Goal: Task Accomplishment & Management: Complete application form

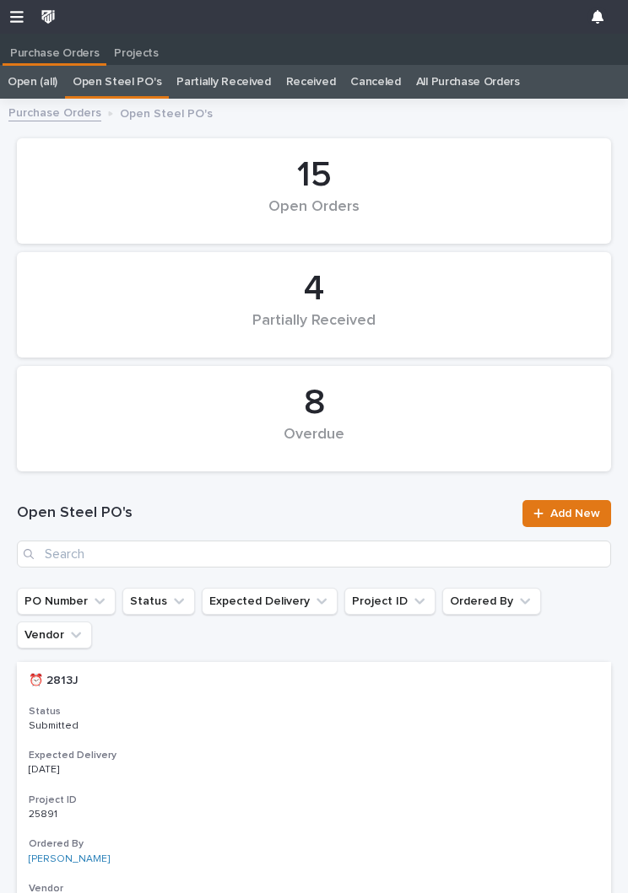
scroll to position [1, 0]
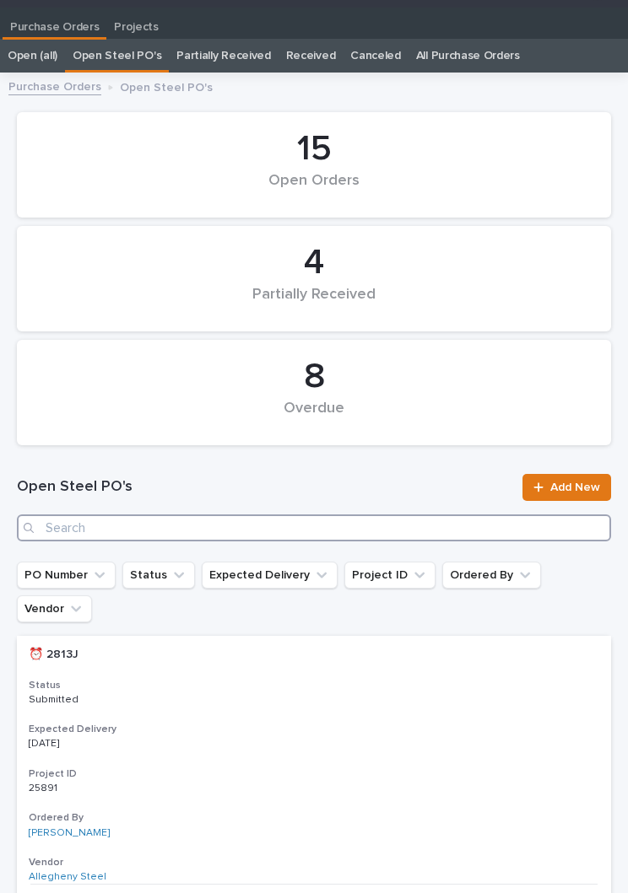
click at [248, 532] on input "Search" at bounding box center [314, 528] width 594 height 27
type input "2918"
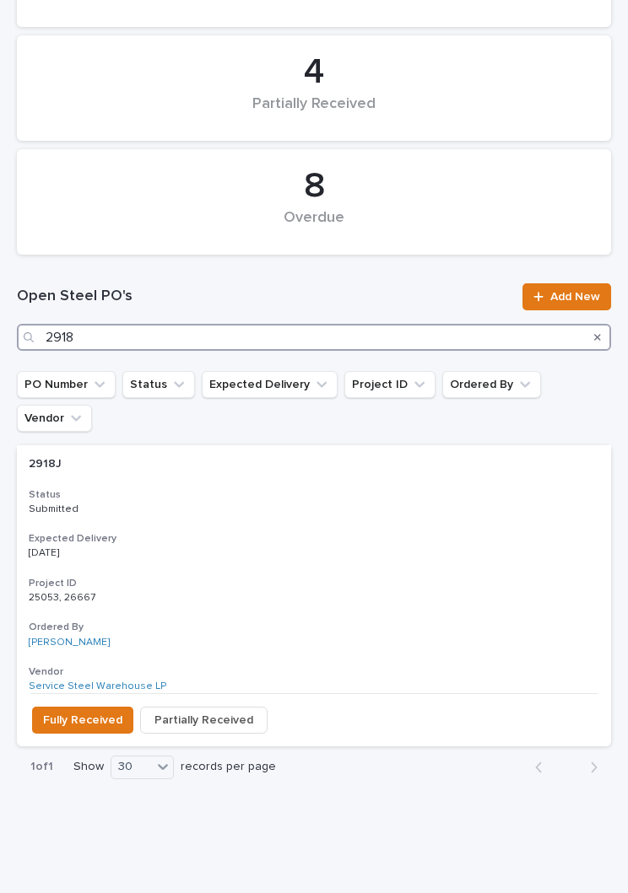
scroll to position [207, 0]
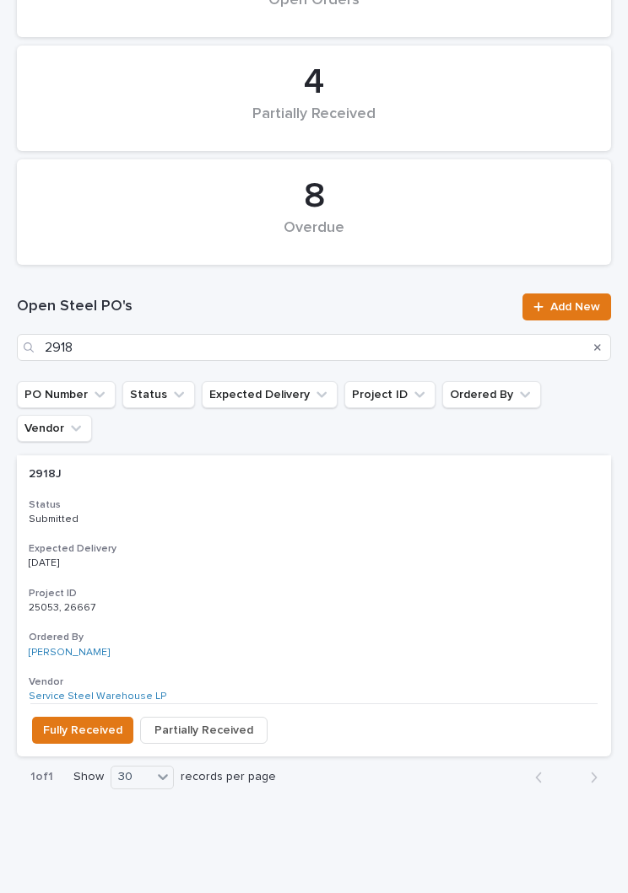
click at [299, 502] on div "2918J 2918J Status Submitted Expected Delivery [DATE] Project ID 25053, 26667 2…" at bounding box center [314, 580] width 594 height 248
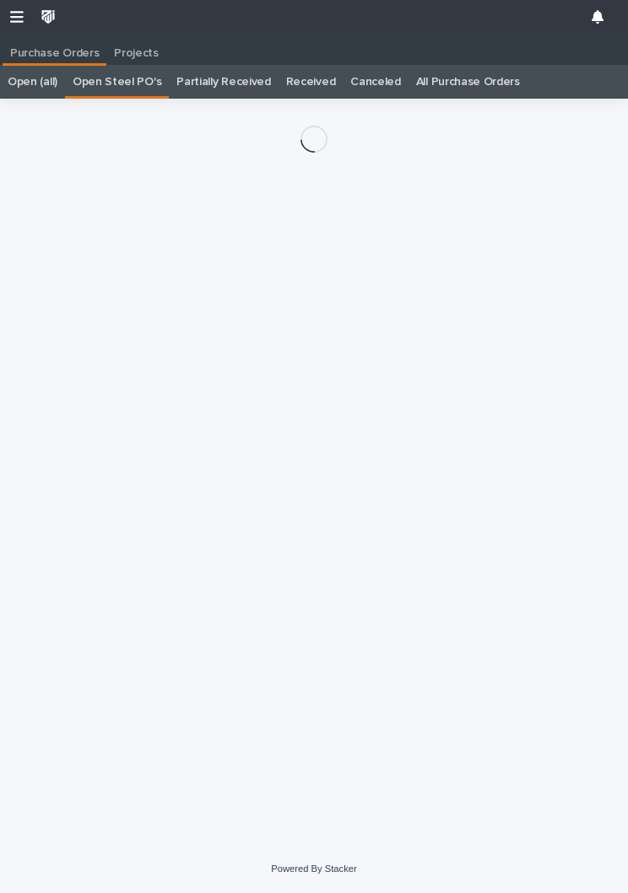
scroll to position [26, 0]
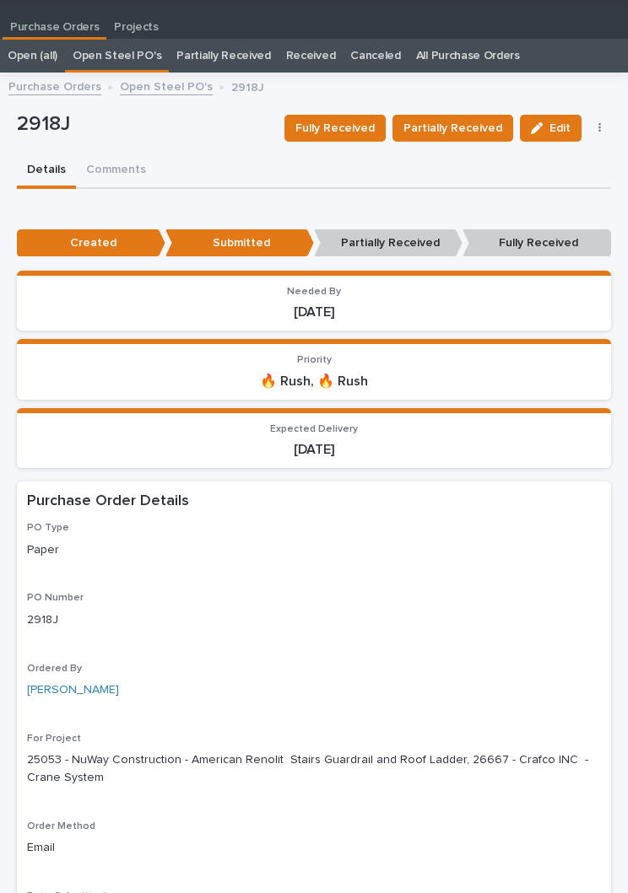
click at [339, 108] on div "Fully Received Partially Received Edit Edit Linked Requests Mark Canceled" at bounding box center [445, 128] width 334 height 51
click at [346, 115] on button "Fully Received" at bounding box center [334, 128] width 101 height 27
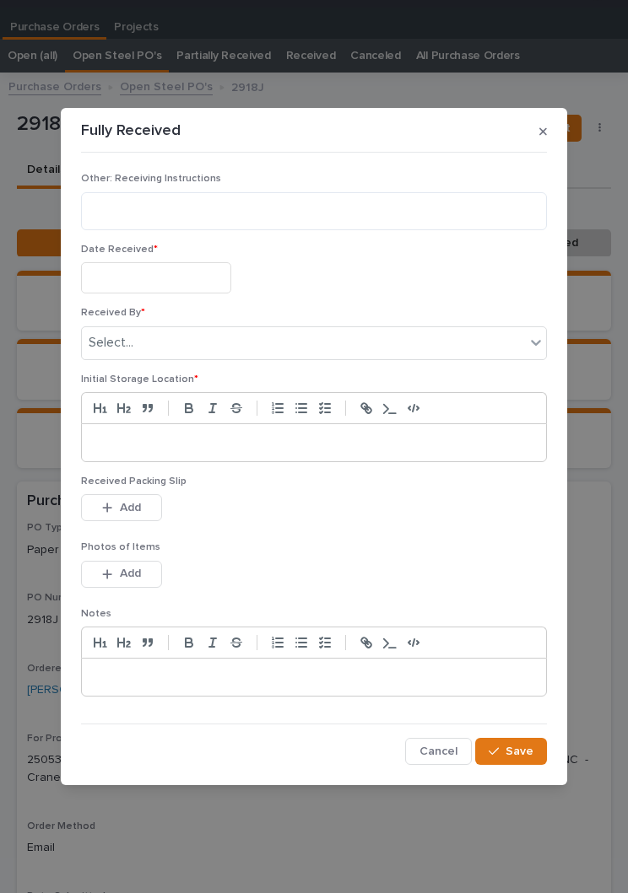
click at [174, 276] on input "text" at bounding box center [156, 277] width 150 height 31
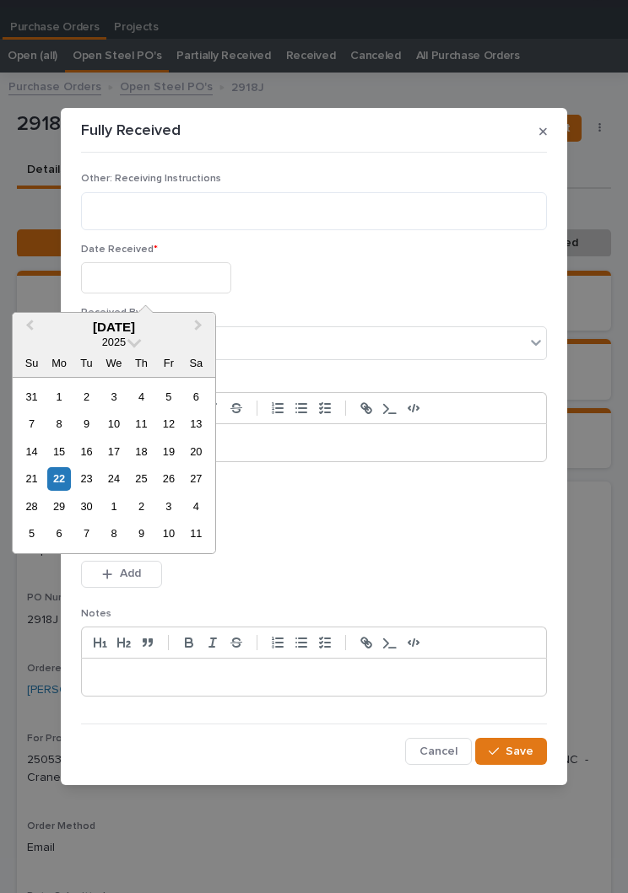
click at [70, 472] on div "22" at bounding box center [58, 478] width 23 height 23
type input "**********"
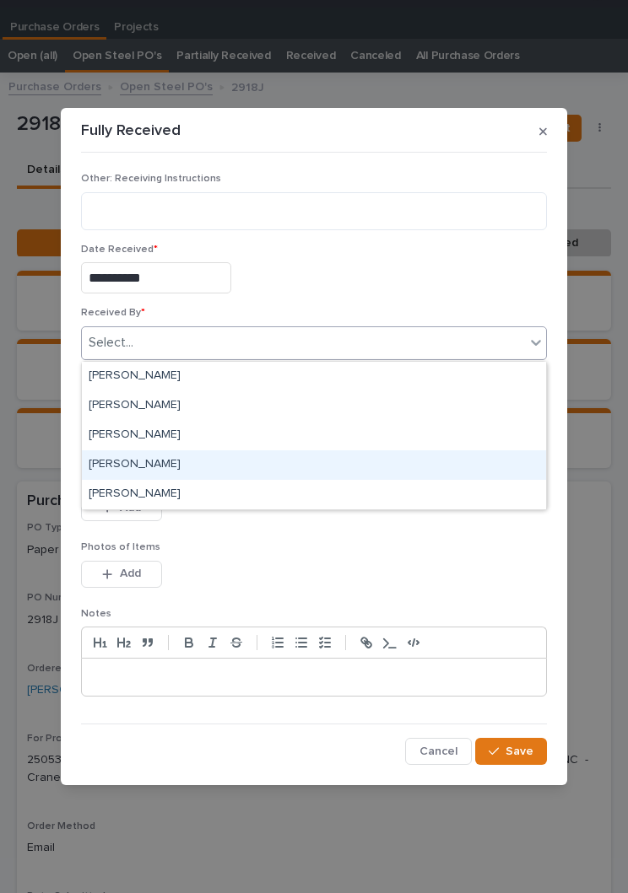
click at [183, 464] on div "[PERSON_NAME]" at bounding box center [314, 466] width 464 height 30
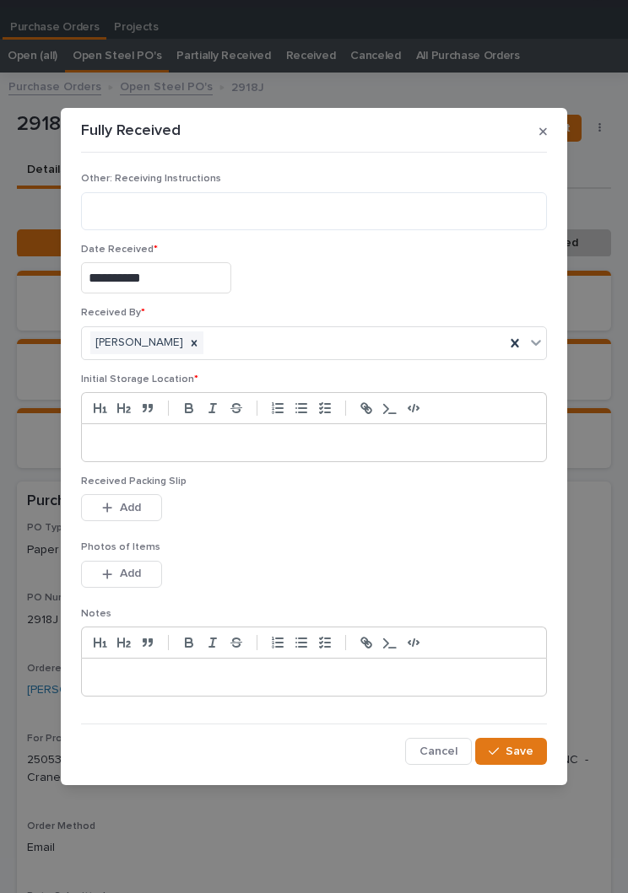
click at [338, 449] on p at bounding box center [313, 442] width 439 height 17
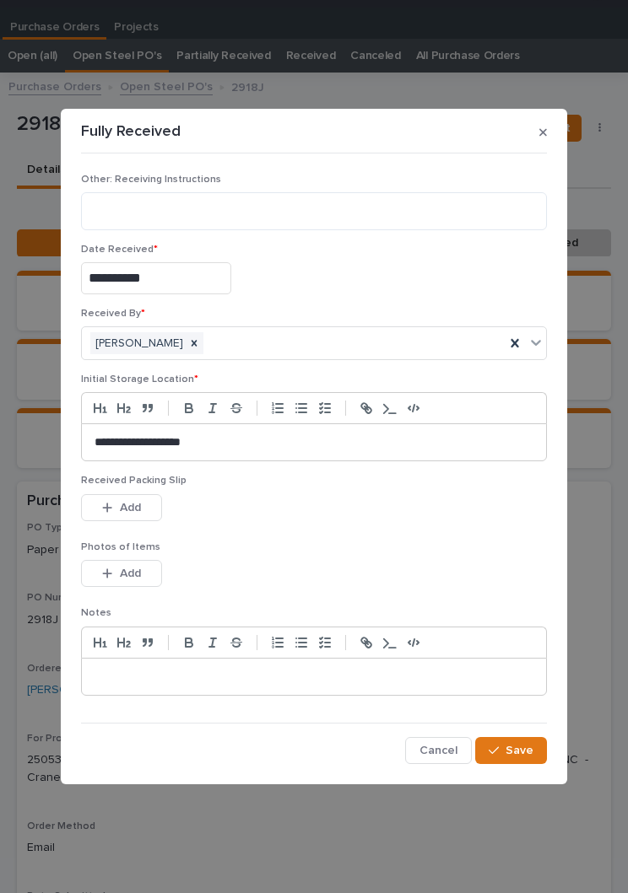
click at [319, 527] on div "This file cannot be opened Download File Add" at bounding box center [314, 511] width 466 height 34
click at [130, 510] on span "Add" at bounding box center [130, 507] width 21 height 15
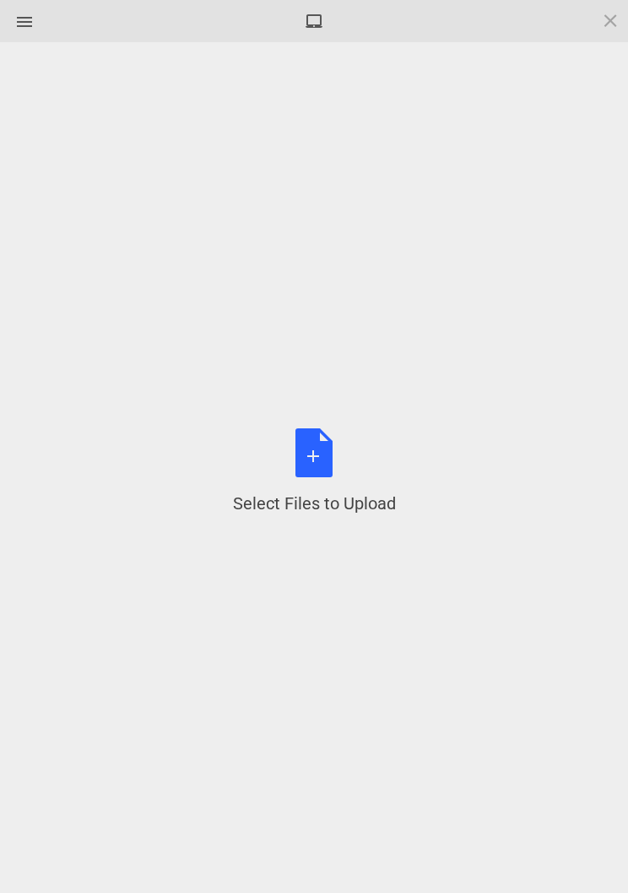
click at [333, 454] on div "Select Files to Upload or Drag and Drop, Copy and Paste Files" at bounding box center [314, 472] width 163 height 87
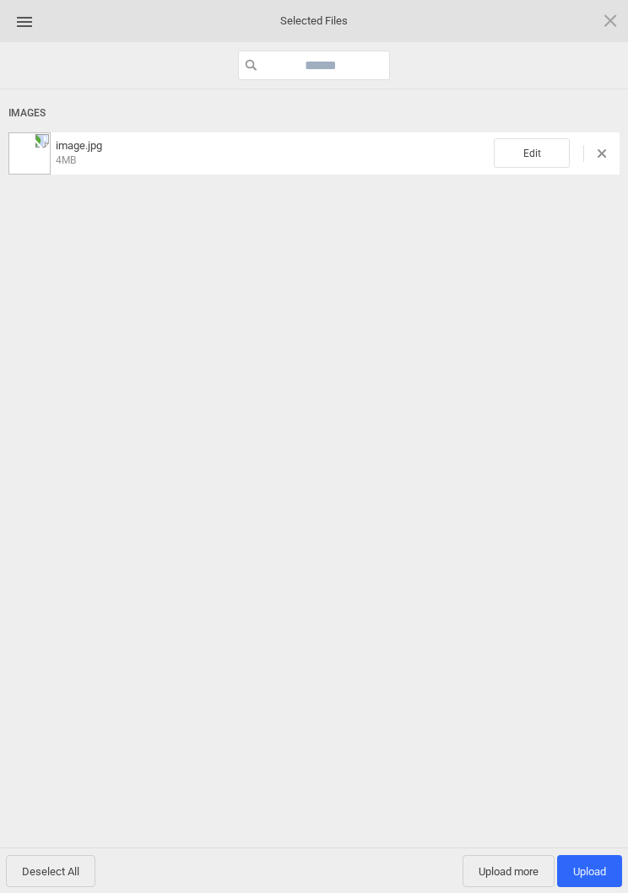
click at [536, 159] on span "Edit" at bounding box center [532, 153] width 76 height 30
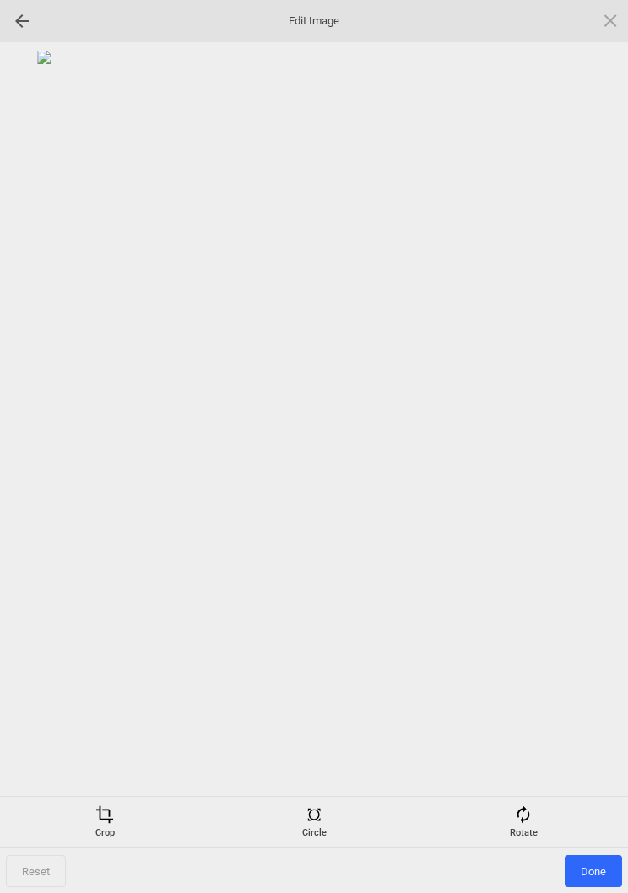
click at [529, 832] on div "Rotate" at bounding box center [523, 823] width 201 height 34
click at [587, 449] on div at bounding box center [590, 447] width 42 height 42
click at [593, 434] on div at bounding box center [590, 447] width 42 height 42
click at [592, 431] on div at bounding box center [590, 447] width 42 height 42
click at [582, 441] on div at bounding box center [590, 447] width 42 height 42
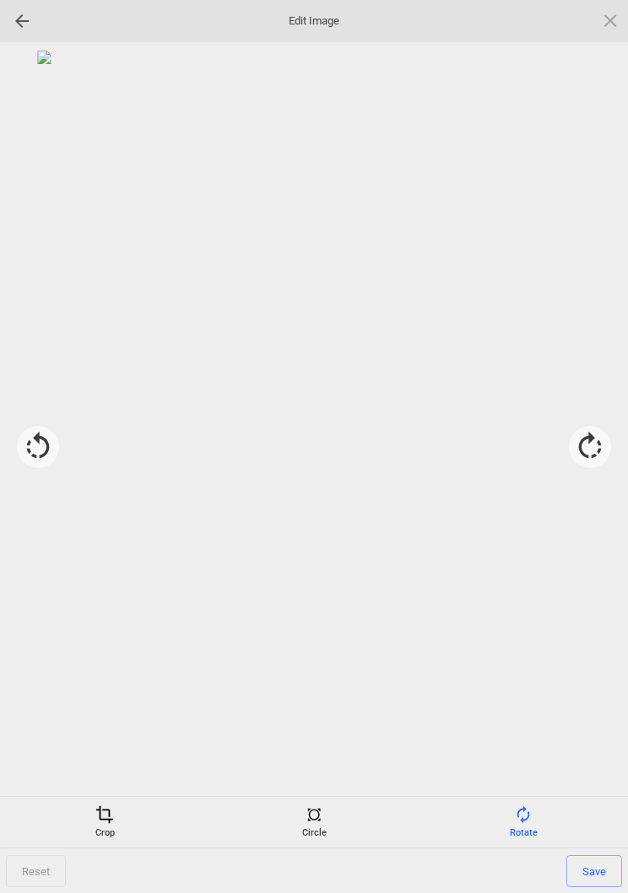
click at [104, 820] on span at bounding box center [104, 815] width 19 height 19
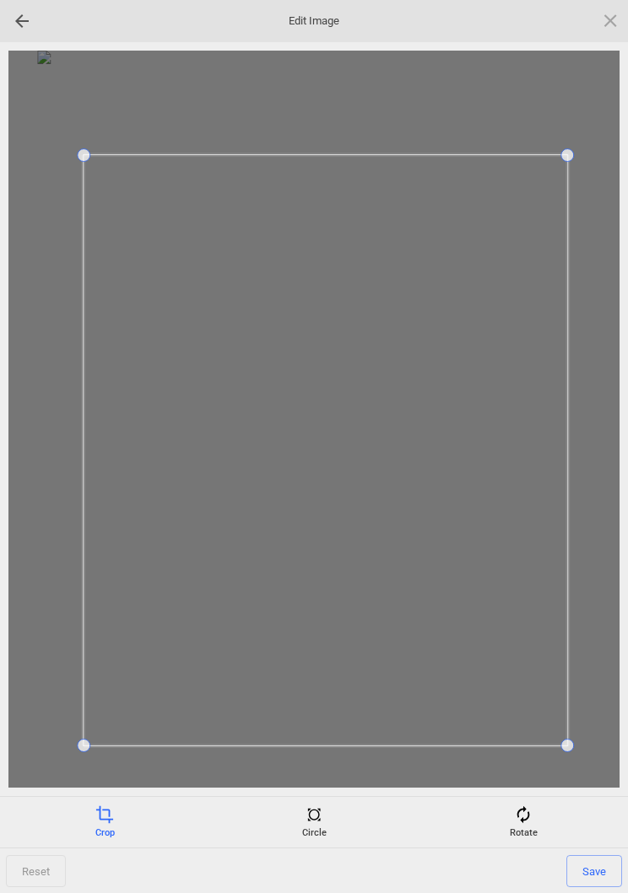
click at [593, 863] on span "Save" at bounding box center [594, 871] width 56 height 32
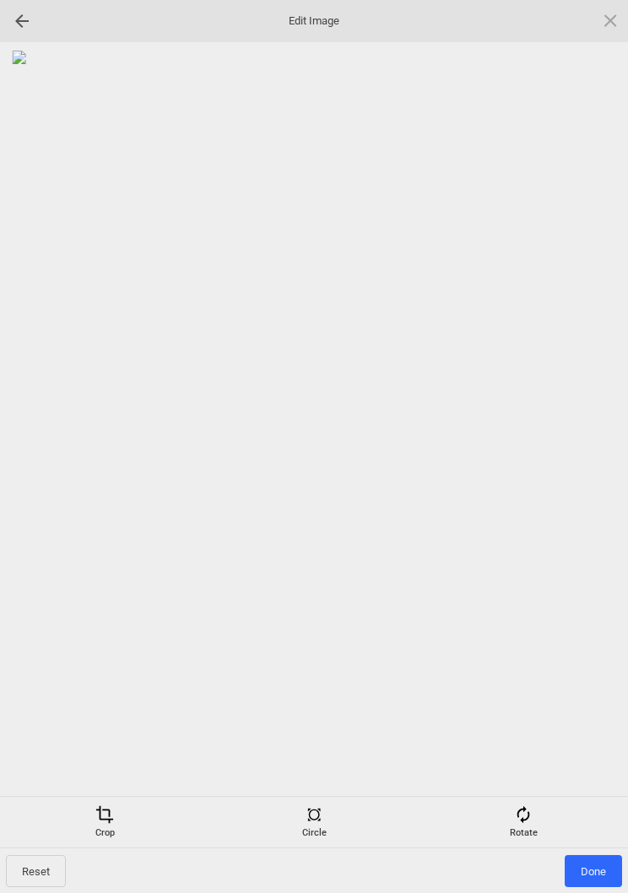
click at [593, 872] on span "Done" at bounding box center [592, 871] width 57 height 32
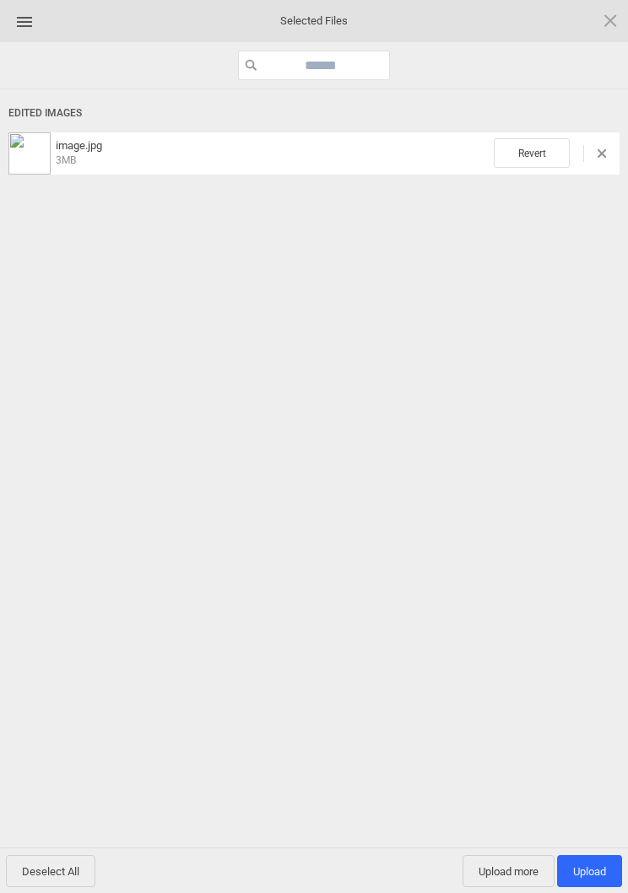
click at [587, 855] on span "Upload 1" at bounding box center [589, 871] width 65 height 32
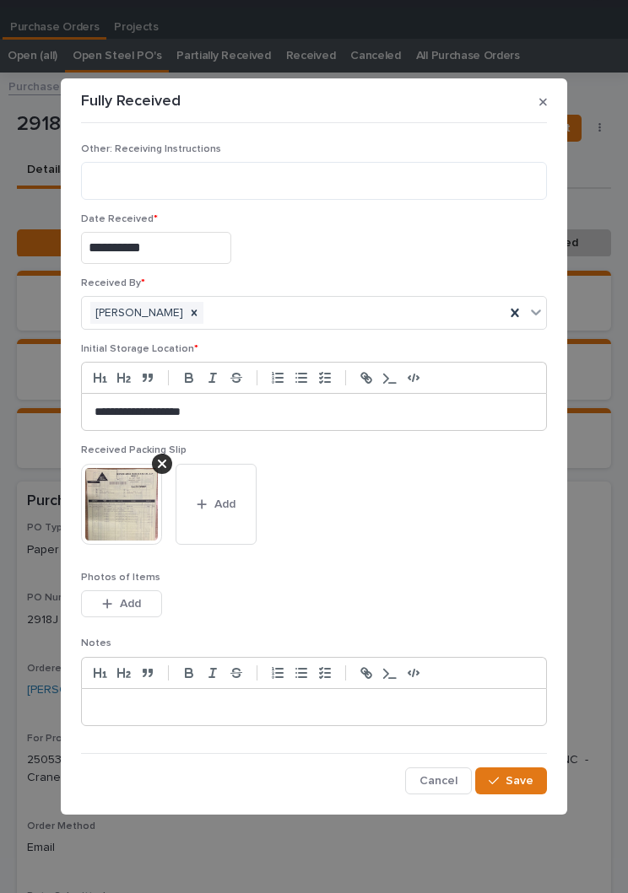
click at [521, 779] on span "Save" at bounding box center [519, 781] width 28 height 15
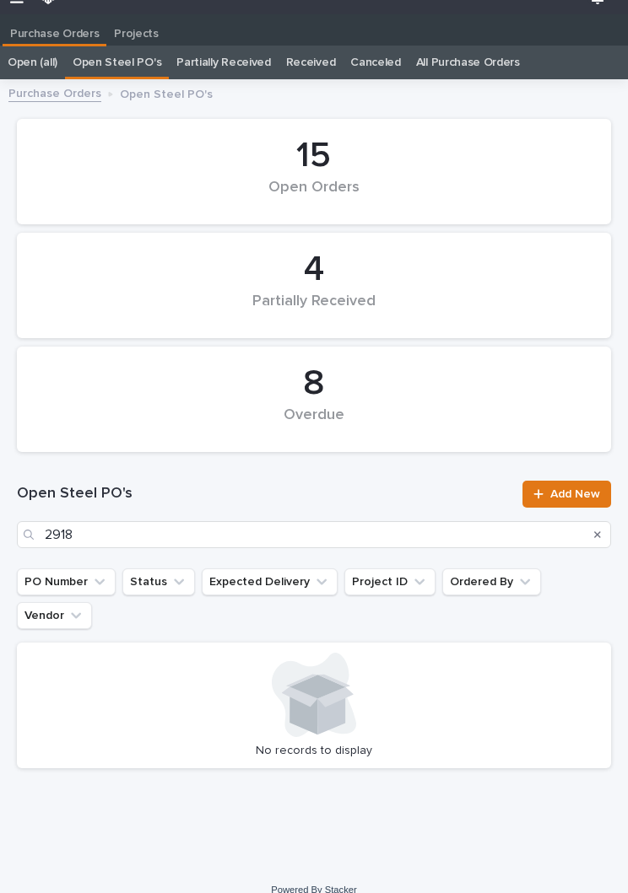
scroll to position [26, 0]
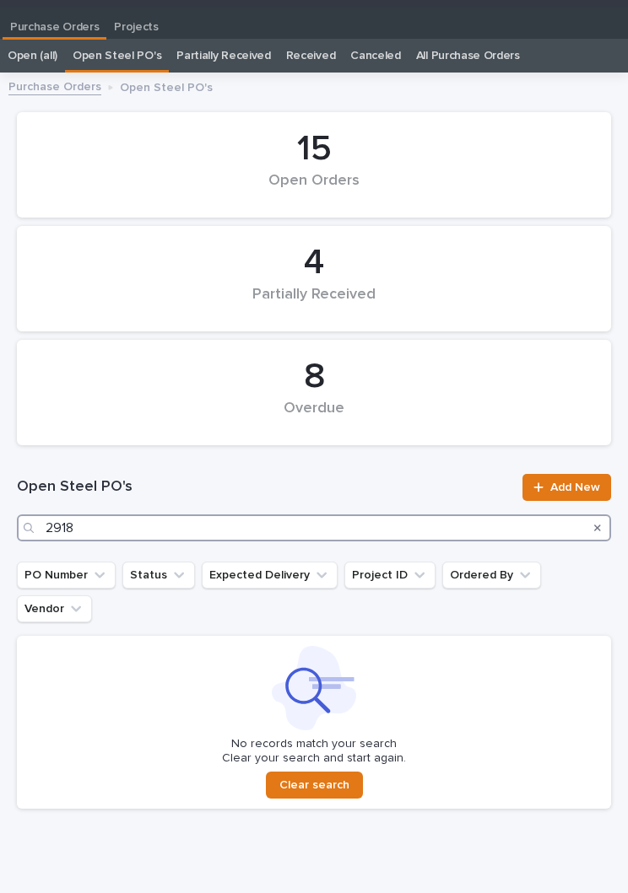
click at [219, 533] on input "2918" at bounding box center [314, 528] width 594 height 27
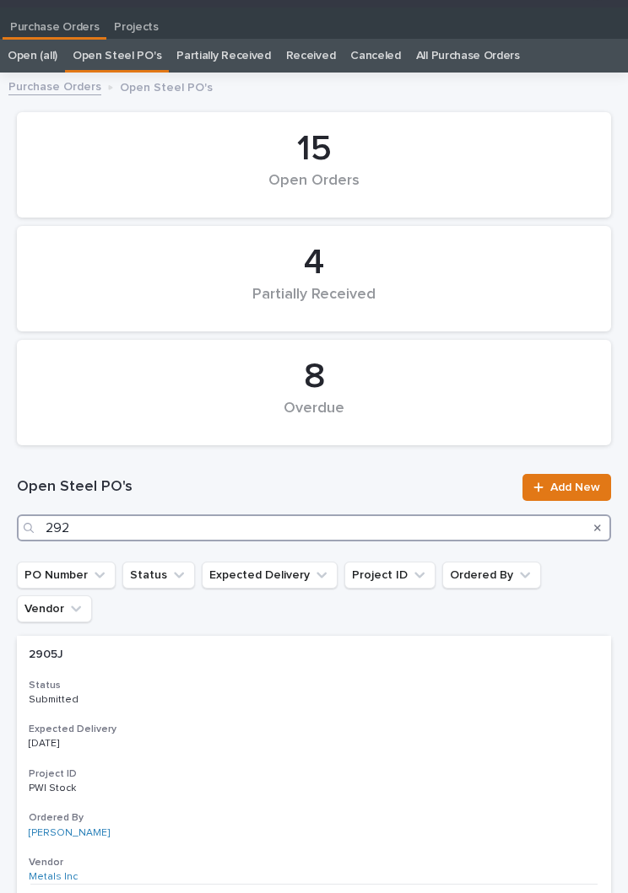
type input "2922"
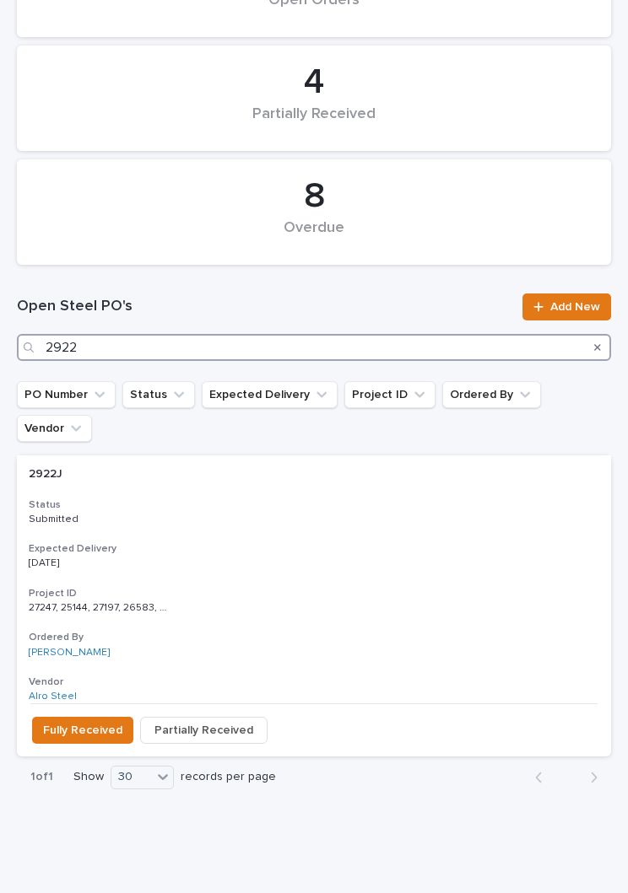
scroll to position [206, 0]
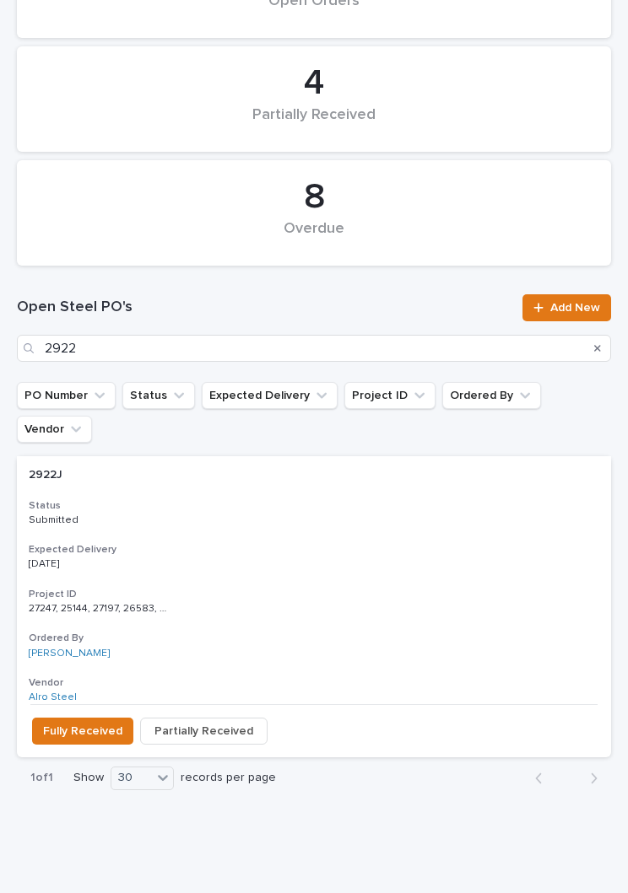
click at [299, 543] on h3 "Expected Delivery" at bounding box center [314, 549] width 570 height 13
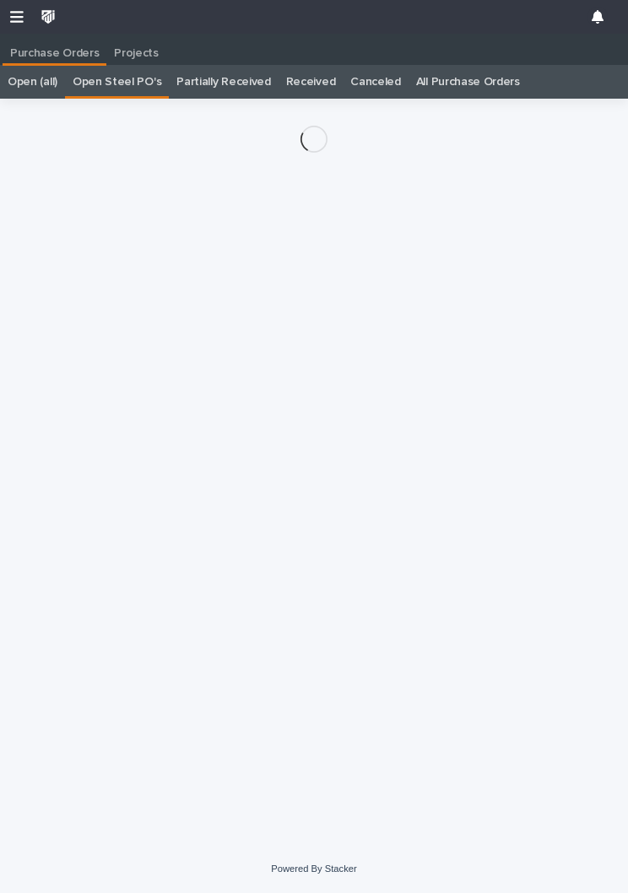
scroll to position [26, 0]
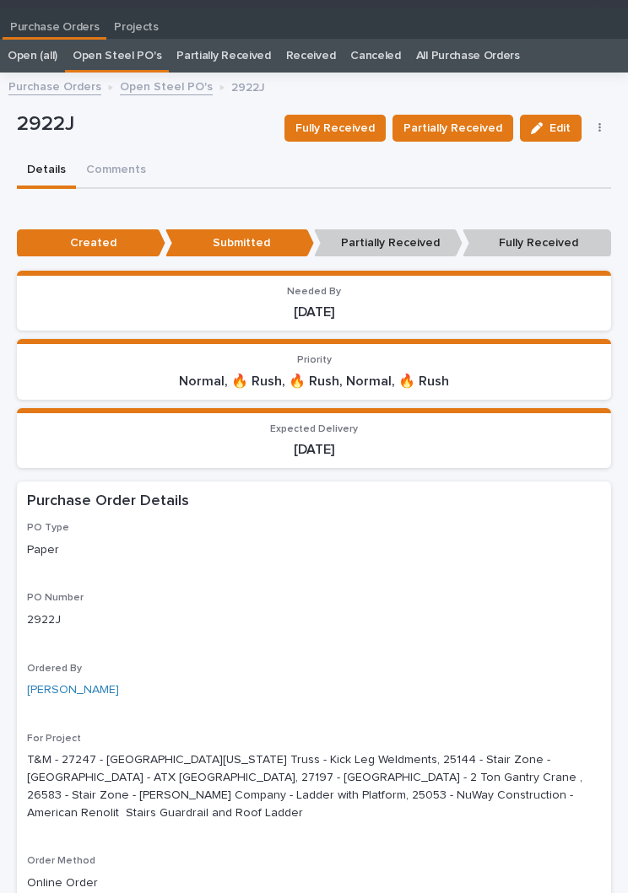
click at [354, 124] on span "Fully Received" at bounding box center [334, 128] width 79 height 20
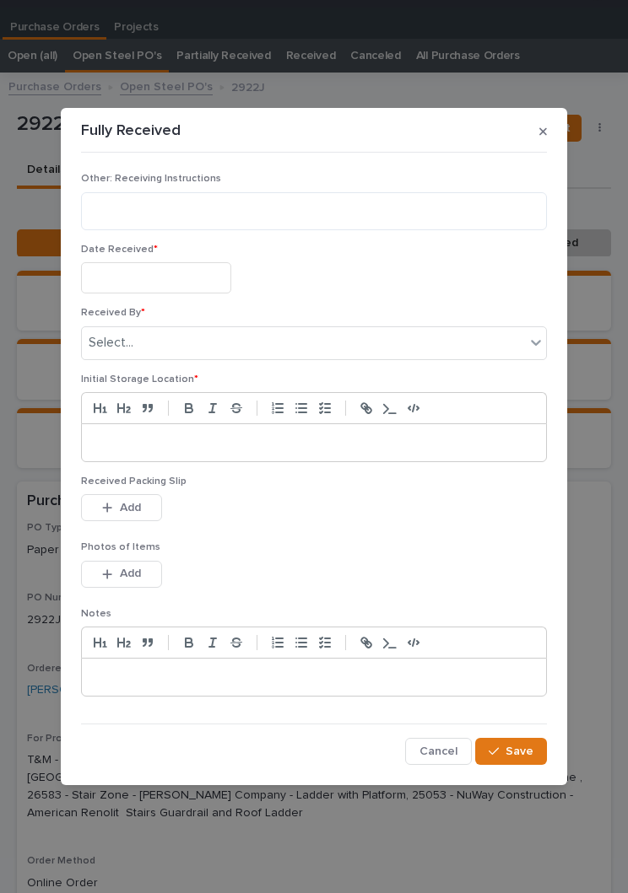
click at [175, 280] on input "text" at bounding box center [156, 277] width 150 height 31
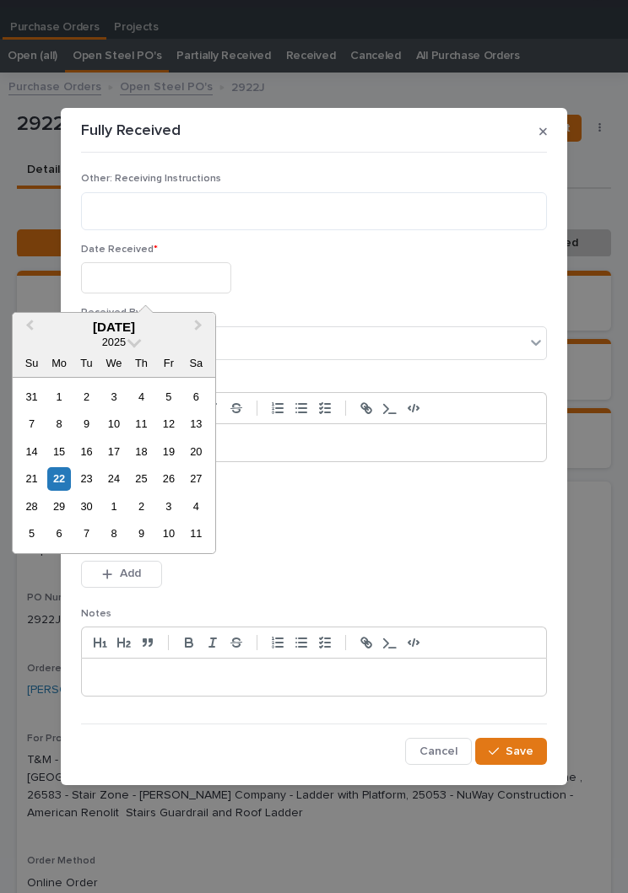
click at [69, 478] on div "22" at bounding box center [58, 478] width 23 height 23
type input "**********"
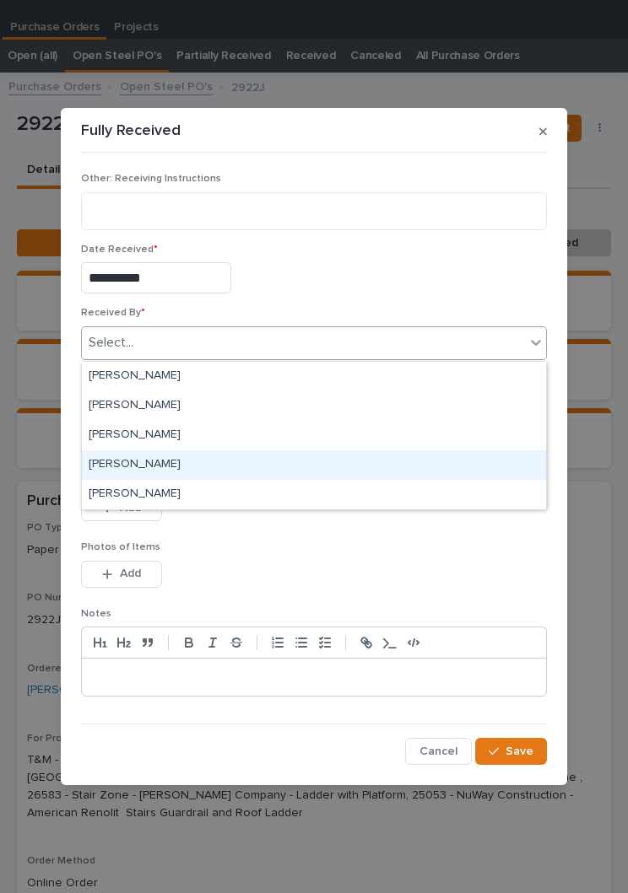
click at [194, 470] on div "[PERSON_NAME]" at bounding box center [314, 466] width 464 height 30
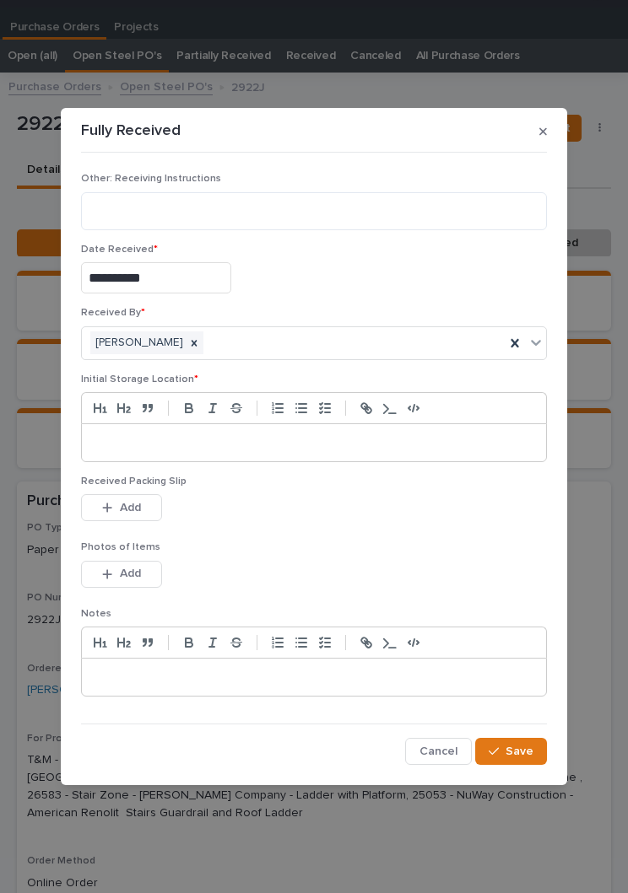
click at [327, 434] on div at bounding box center [314, 442] width 464 height 37
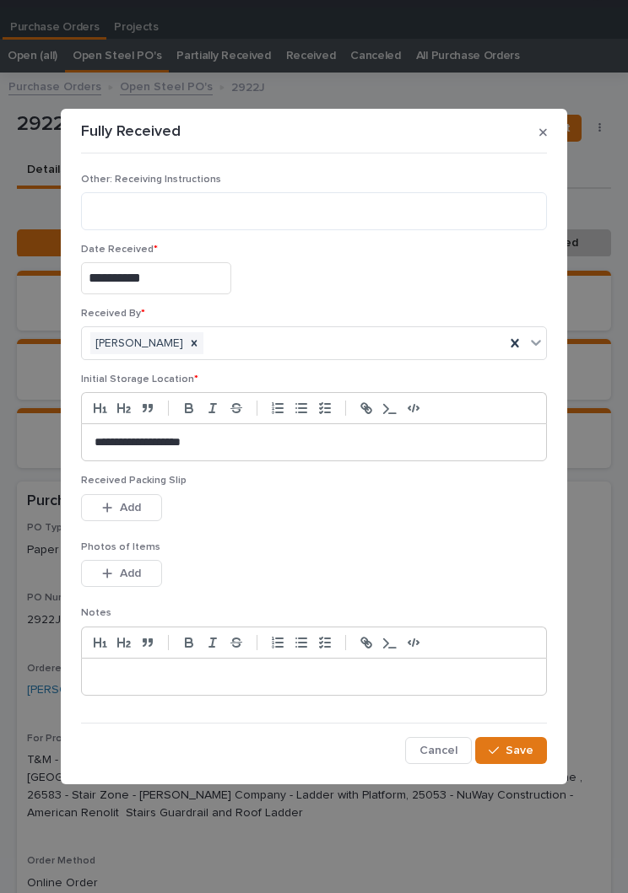
click at [337, 528] on div "Received Packing Slip This file cannot be opened Download File Add" at bounding box center [314, 508] width 466 height 66
click at [337, 527] on div "This file cannot be opened Download File Add" at bounding box center [314, 511] width 466 height 34
click at [132, 500] on span "Add" at bounding box center [130, 507] width 21 height 15
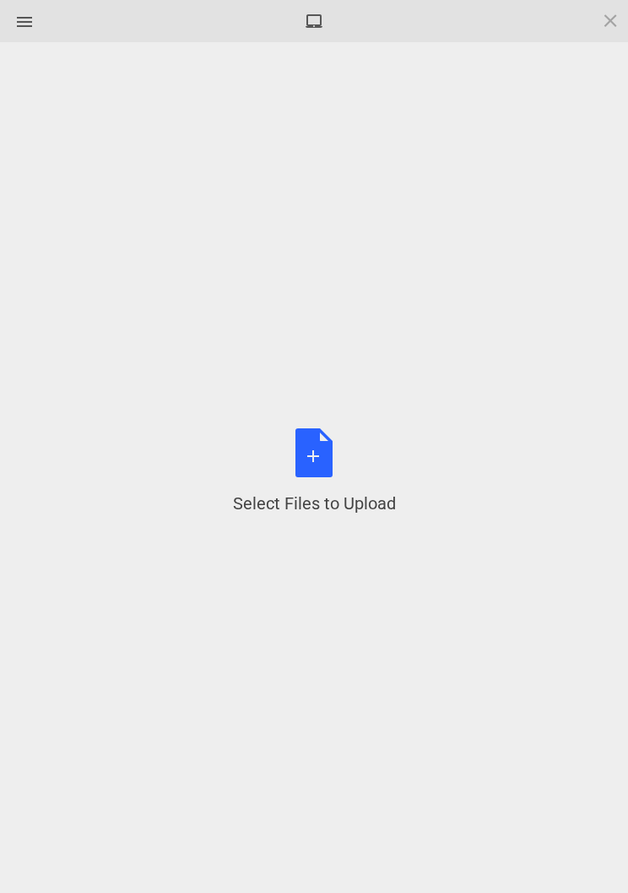
click at [136, 525] on div "Select Files to Upload or Drag and Drop, Copy and Paste Files" at bounding box center [313, 471] width 577 height 809
click at [331, 458] on div "Select Files to Upload or Drag and Drop, Copy and Paste Files" at bounding box center [314, 472] width 163 height 87
click at [308, 459] on div "Select Files to Upload or Drag and Drop, Copy and Paste Files" at bounding box center [314, 472] width 163 height 87
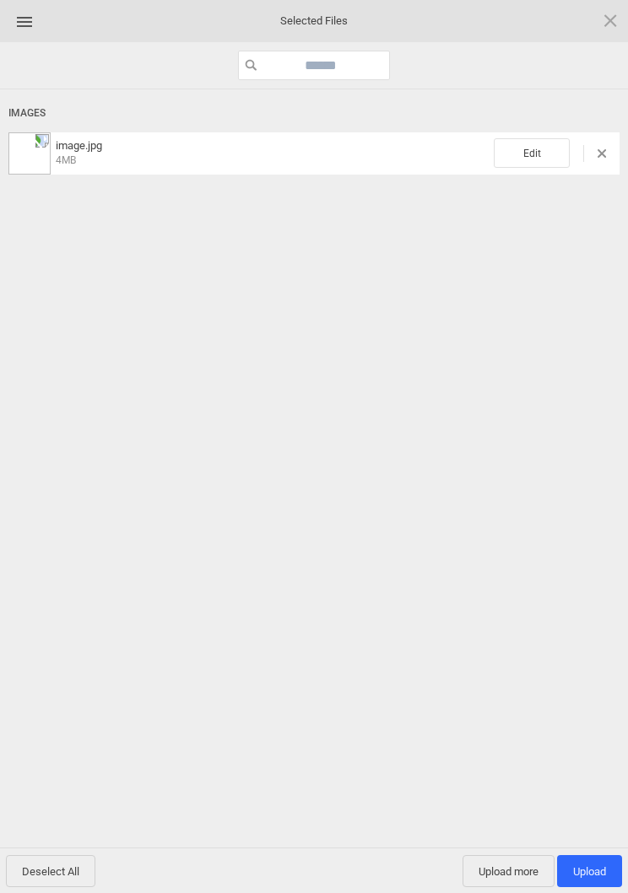
click at [537, 154] on span "Edit" at bounding box center [532, 153] width 76 height 30
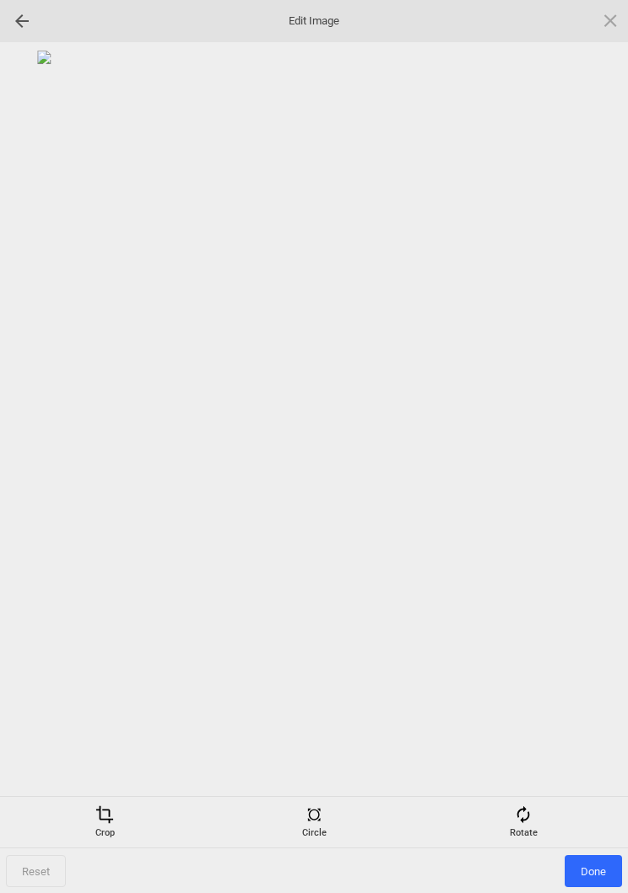
click at [541, 831] on div "Rotate" at bounding box center [523, 823] width 201 height 34
click at [592, 448] on div at bounding box center [590, 447] width 42 height 42
click at [579, 440] on div at bounding box center [590, 447] width 42 height 42
click at [576, 437] on div at bounding box center [590, 447] width 42 height 42
click at [578, 440] on div at bounding box center [590, 447] width 42 height 42
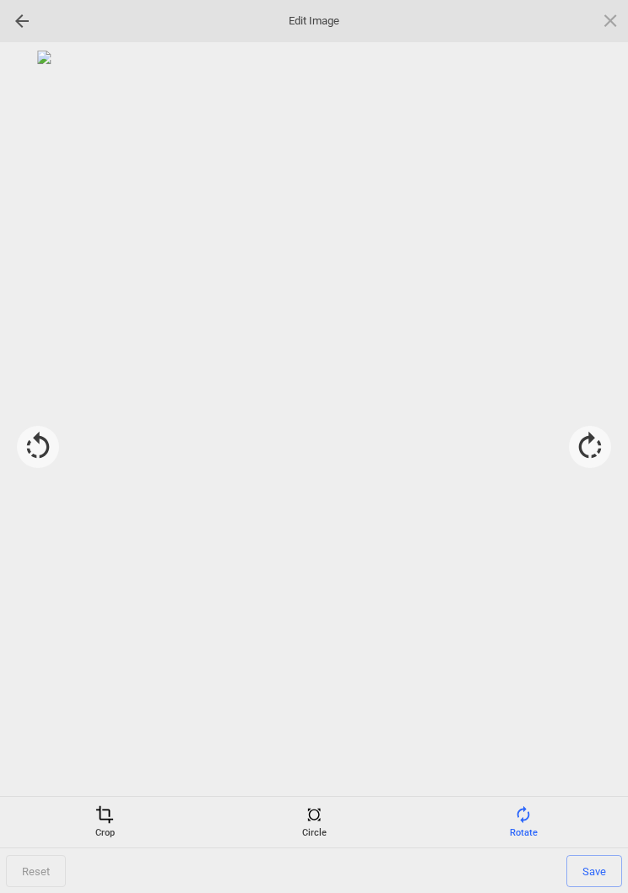
click at [100, 825] on div "Crop" at bounding box center [104, 823] width 201 height 34
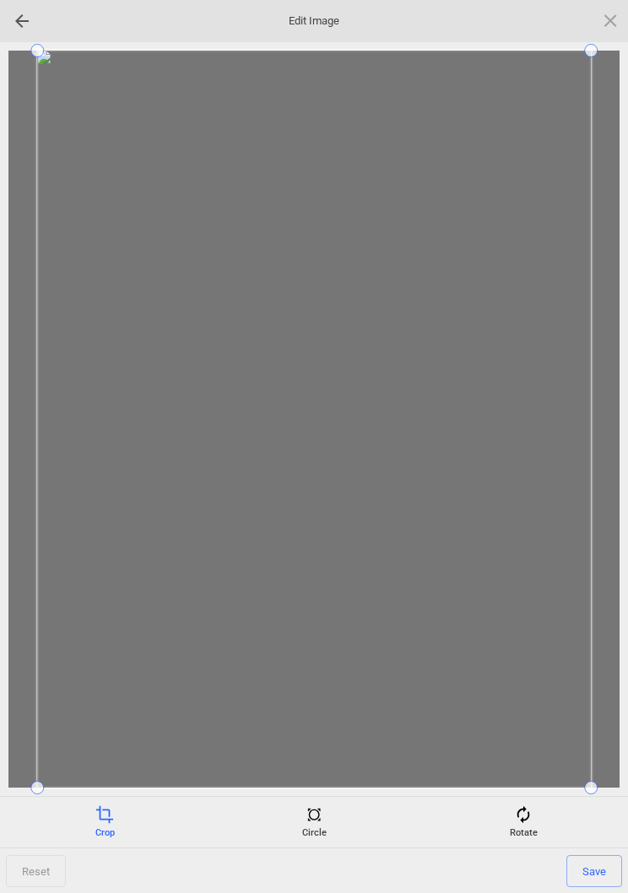
click at [588, 775] on span at bounding box center [313, 419] width 553 height 737
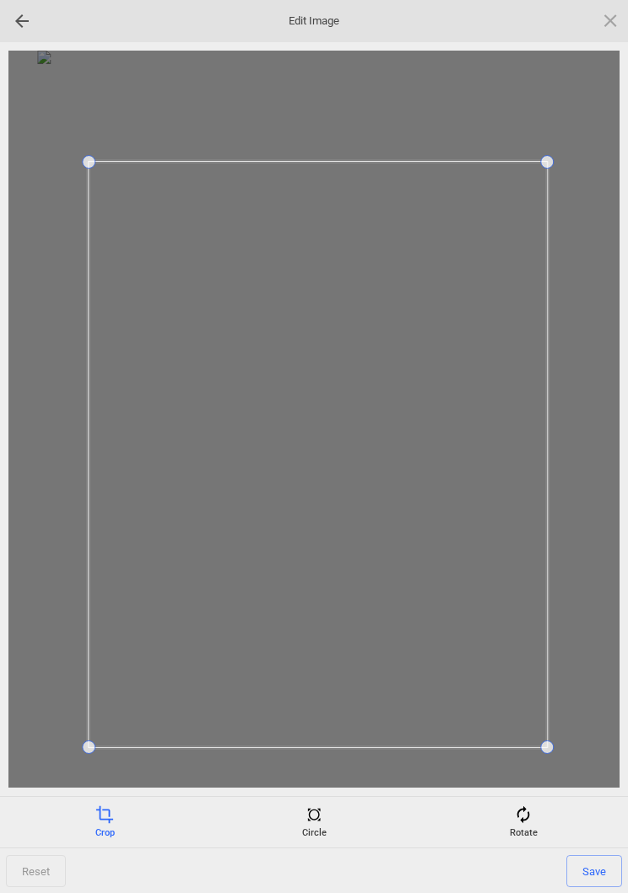
click at [596, 866] on span "Save" at bounding box center [594, 871] width 56 height 32
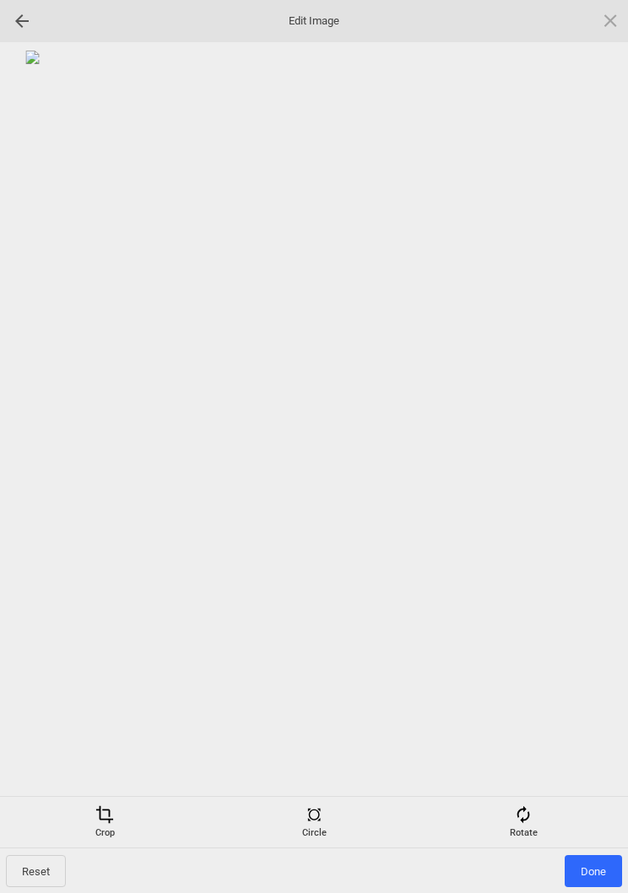
click at [586, 868] on span "Done" at bounding box center [592, 871] width 57 height 32
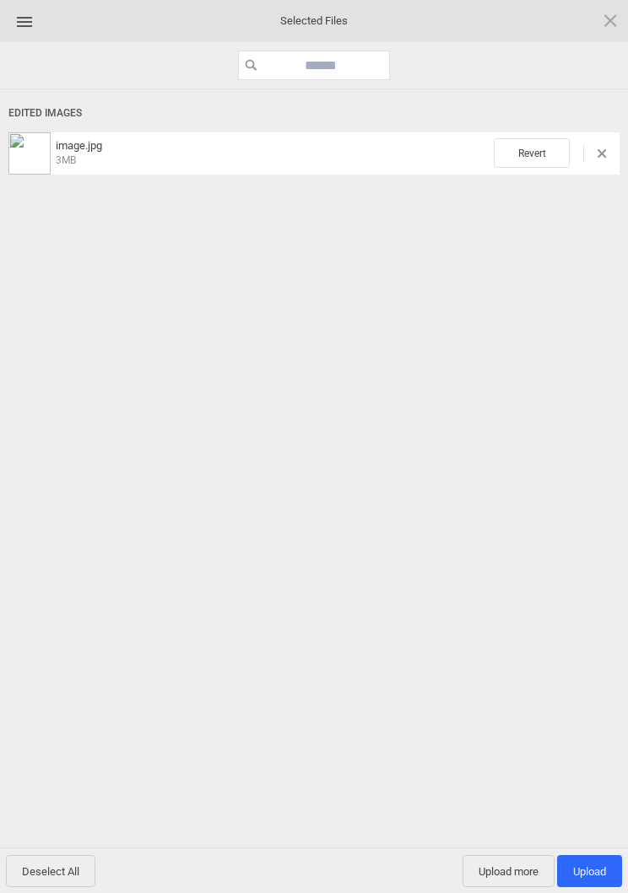
click at [512, 874] on span "Upload more" at bounding box center [508, 871] width 92 height 32
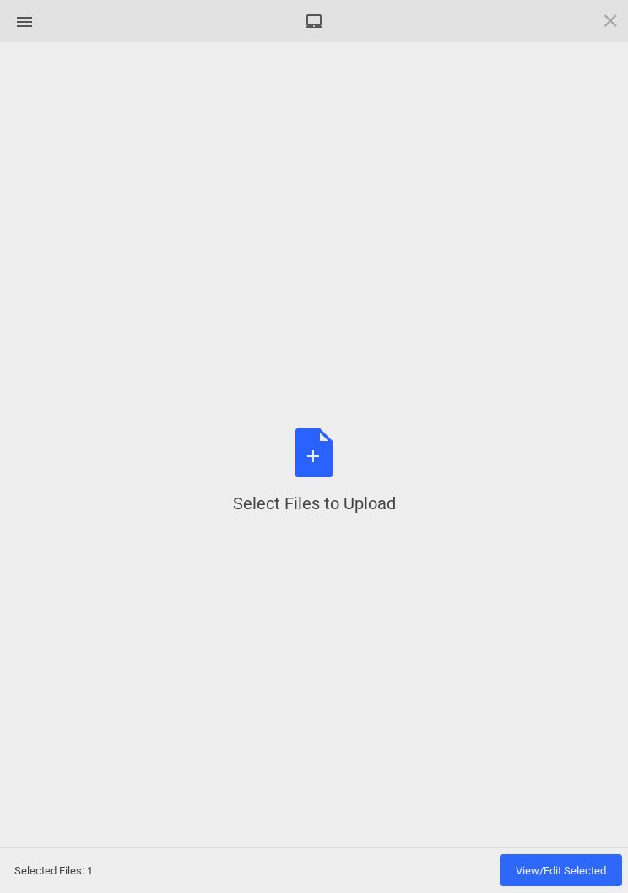
click at [327, 451] on div "Select Files to Upload or Drag and Drop, Copy and Paste Files" at bounding box center [314, 472] width 163 height 87
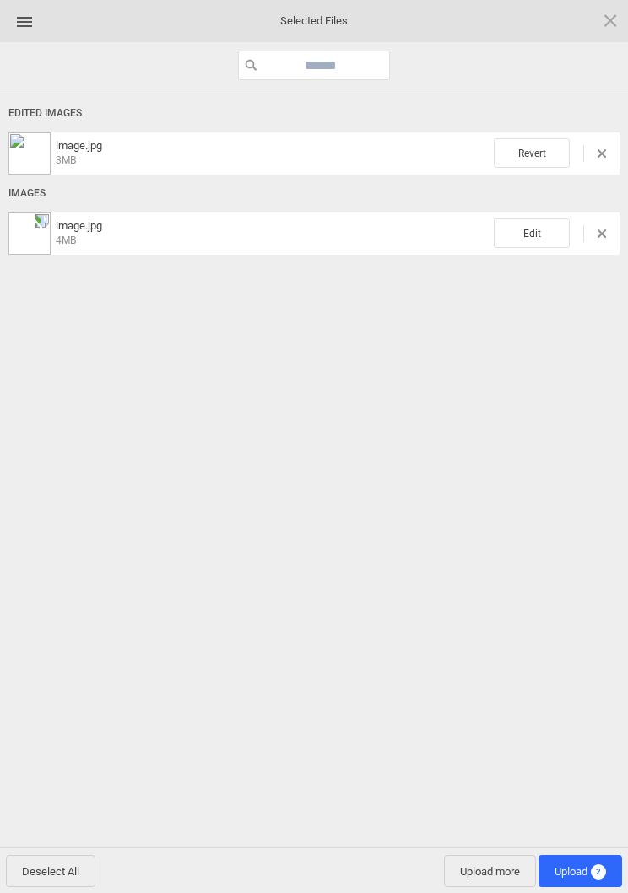
click at [537, 241] on span "Edit" at bounding box center [532, 234] width 76 height 30
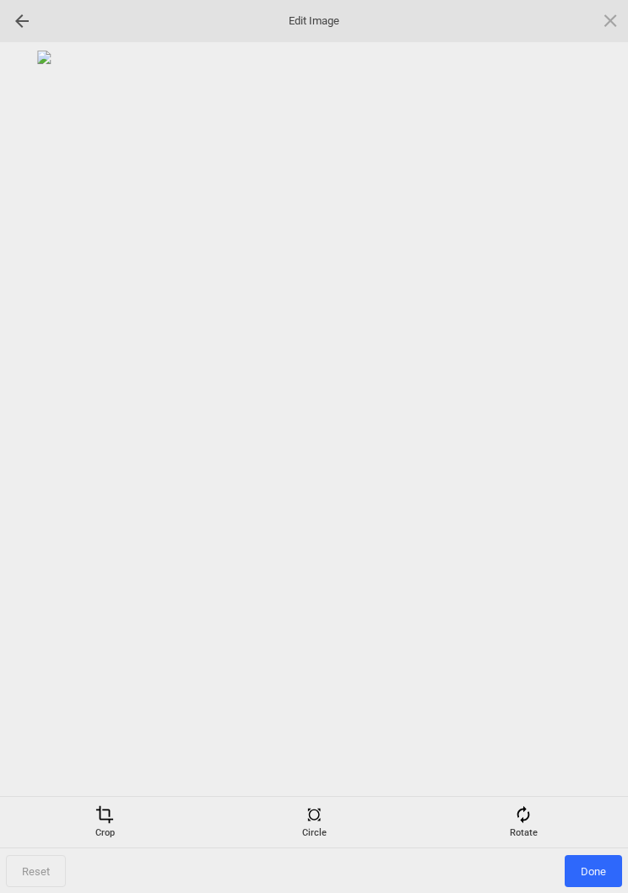
click at [545, 829] on div "Rotate" at bounding box center [523, 823] width 201 height 34
click at [591, 454] on div at bounding box center [590, 447] width 42 height 42
click at [591, 453] on div at bounding box center [590, 447] width 42 height 42
click at [597, 443] on div at bounding box center [590, 447] width 42 height 42
click at [591, 445] on div at bounding box center [590, 447] width 42 height 42
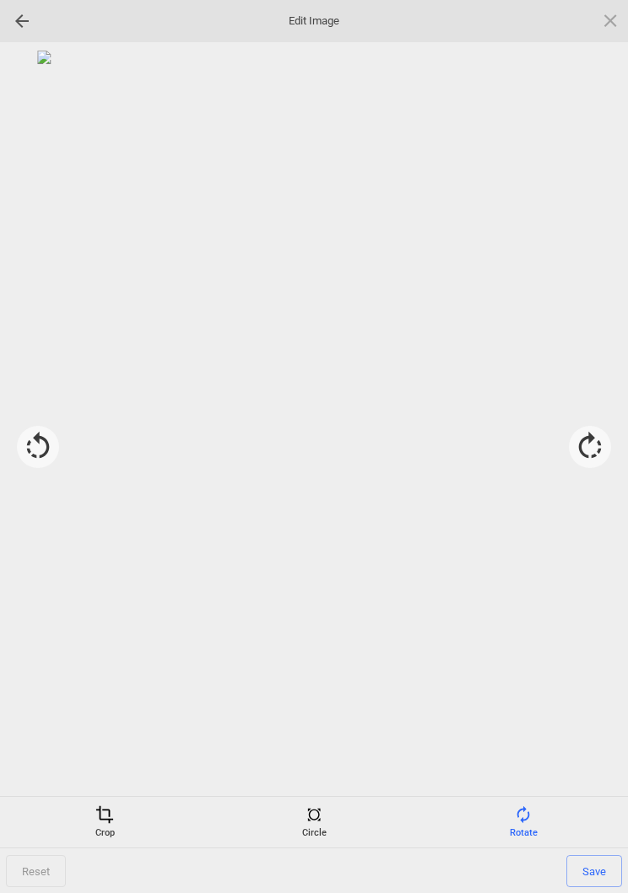
click at [591, 444] on div at bounding box center [590, 447] width 42 height 42
click at [593, 429] on div at bounding box center [590, 447] width 42 height 42
click at [592, 428] on div at bounding box center [590, 447] width 42 height 42
click at [617, 431] on div at bounding box center [313, 419] width 611 height 737
click at [582, 439] on div at bounding box center [590, 447] width 42 height 42
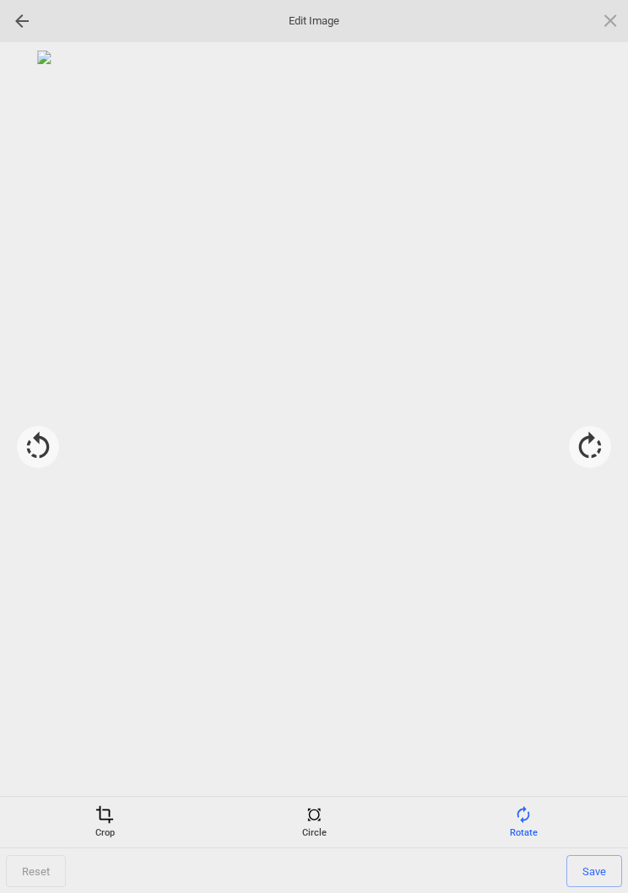
click at [118, 823] on div "Crop" at bounding box center [104, 823] width 201 height 34
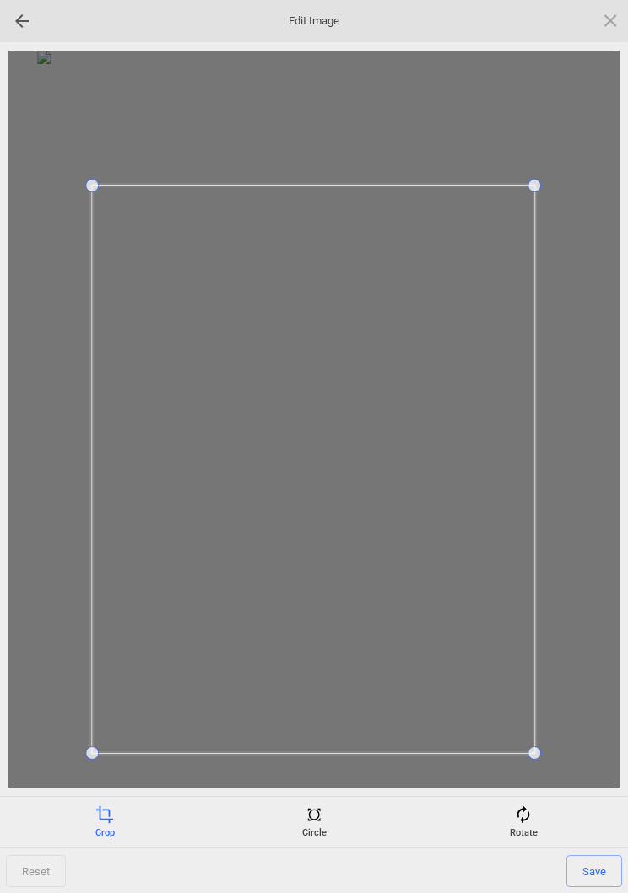
click at [593, 874] on span "Save" at bounding box center [594, 871] width 56 height 32
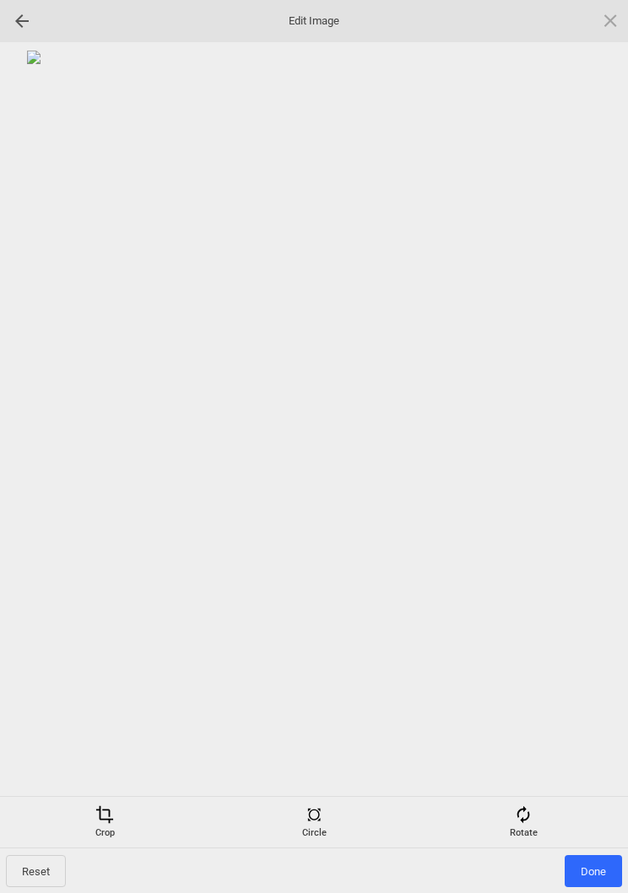
click at [596, 875] on span "Done" at bounding box center [592, 871] width 57 height 32
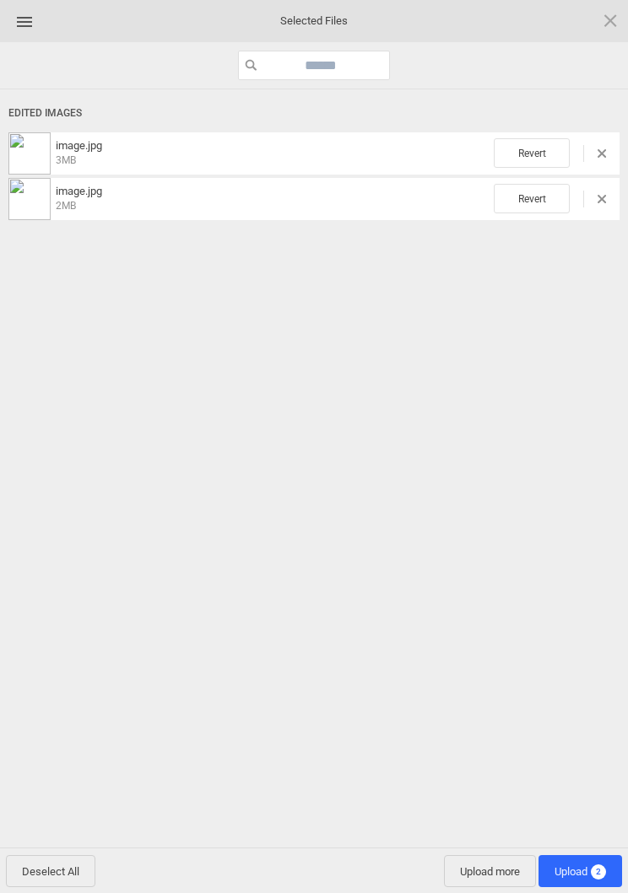
click at [482, 877] on span "Upload more" at bounding box center [490, 871] width 92 height 32
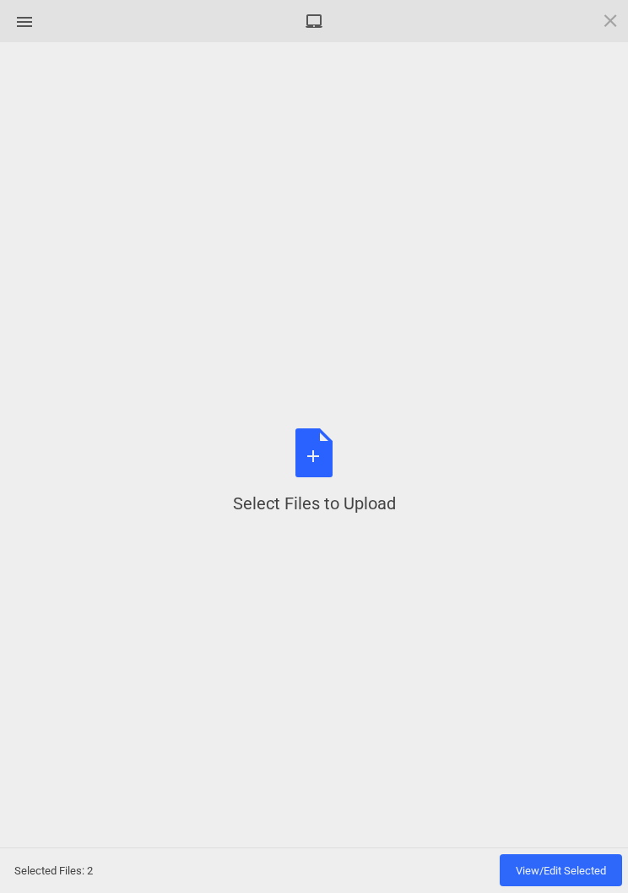
click at [334, 458] on div "Select Files to Upload or Drag and Drop, Copy and Paste Files" at bounding box center [314, 472] width 163 height 87
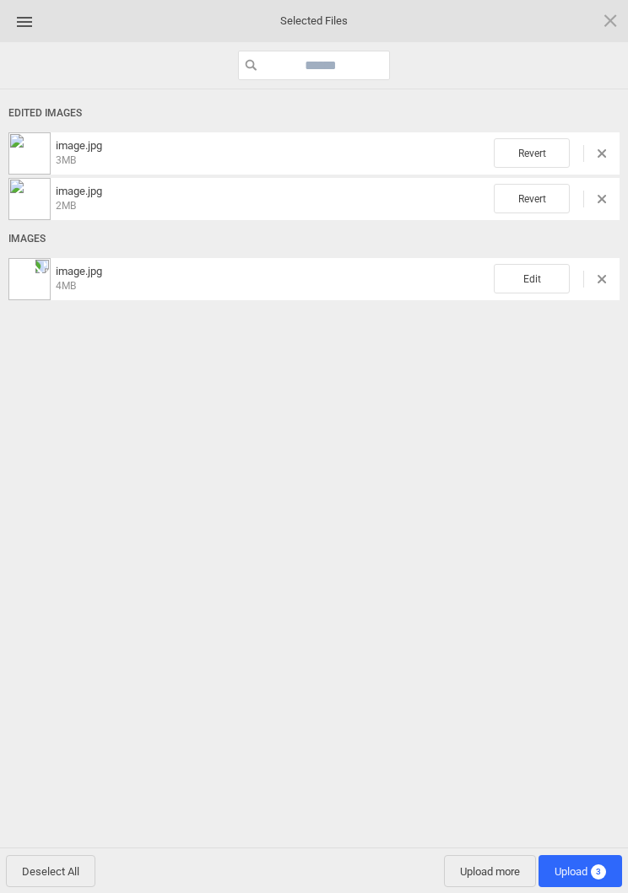
click at [530, 284] on span "Edit" at bounding box center [532, 279] width 76 height 30
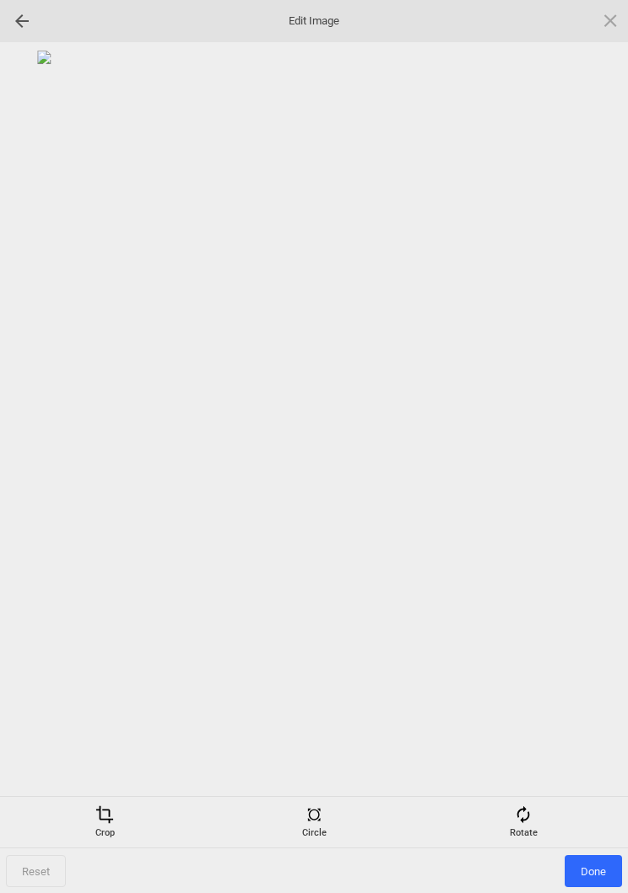
click at [525, 806] on span at bounding box center [523, 815] width 19 height 19
click at [585, 441] on div at bounding box center [590, 447] width 42 height 42
click at [591, 444] on div at bounding box center [590, 447] width 42 height 42
click at [580, 442] on div at bounding box center [590, 447] width 42 height 42
click at [579, 447] on div at bounding box center [590, 447] width 42 height 42
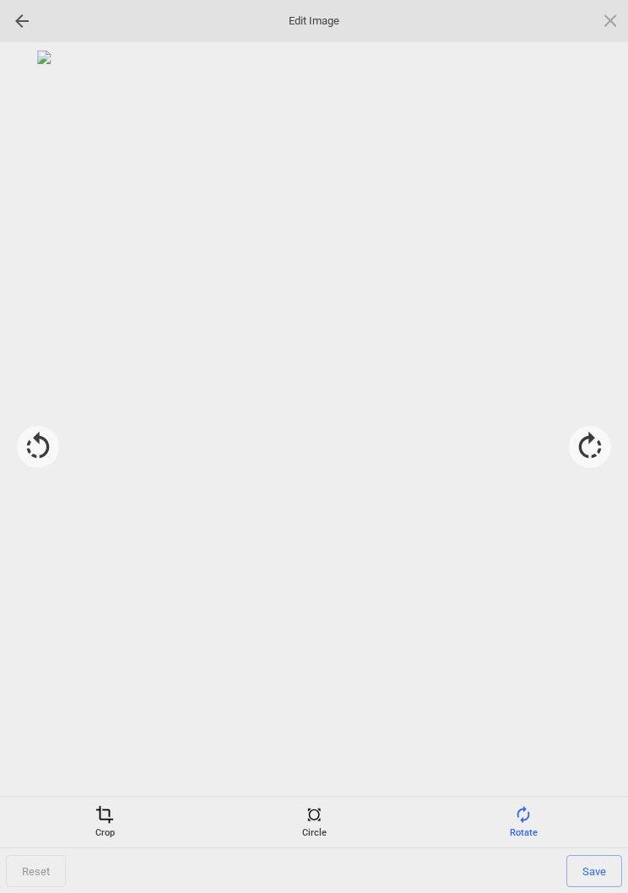
click at [101, 824] on div "Crop" at bounding box center [104, 823] width 201 height 34
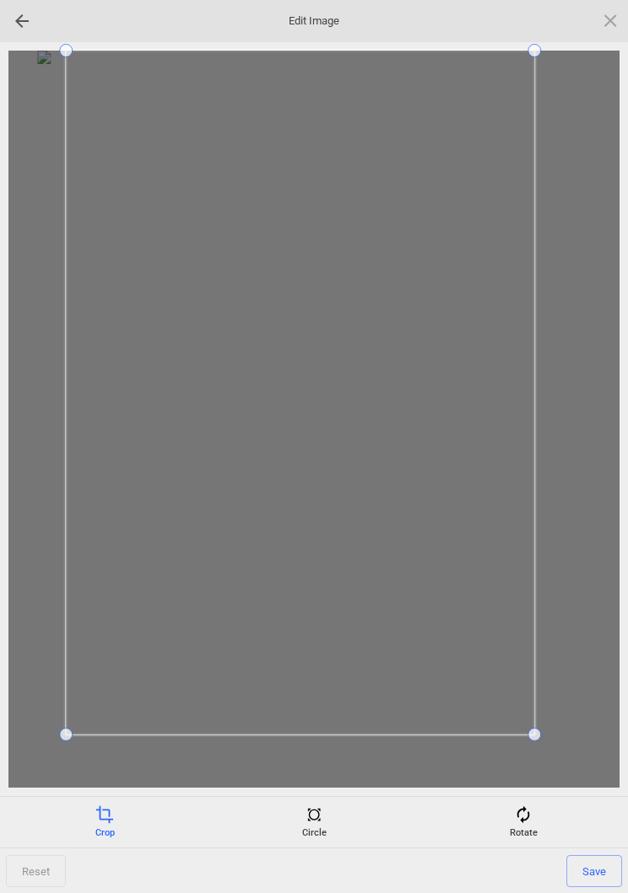
click at [32, 735] on div at bounding box center [313, 419] width 611 height 737
click at [591, 863] on span "Save" at bounding box center [594, 871] width 56 height 32
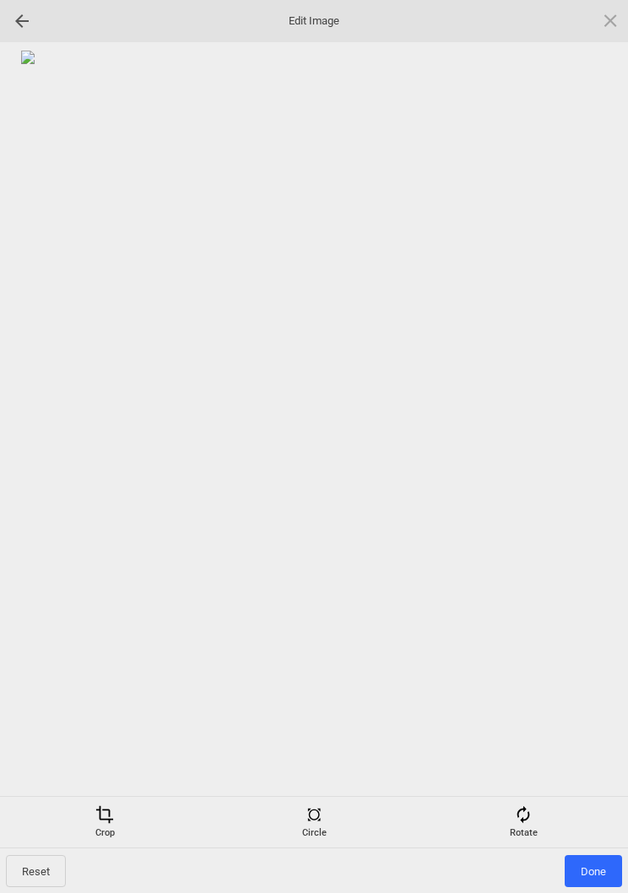
click at [587, 863] on span "Done" at bounding box center [592, 871] width 57 height 32
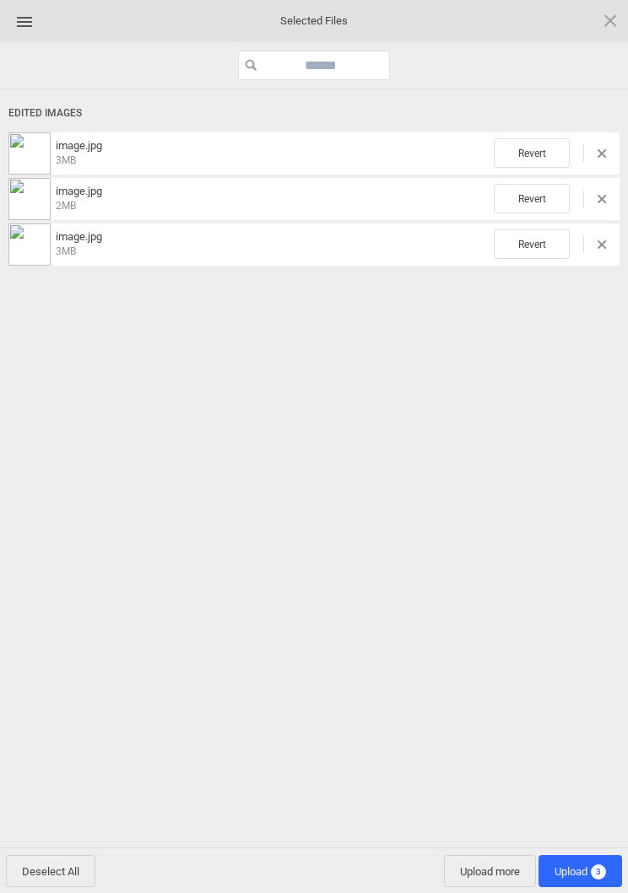
click at [587, 873] on span "Upload 3" at bounding box center [579, 872] width 51 height 13
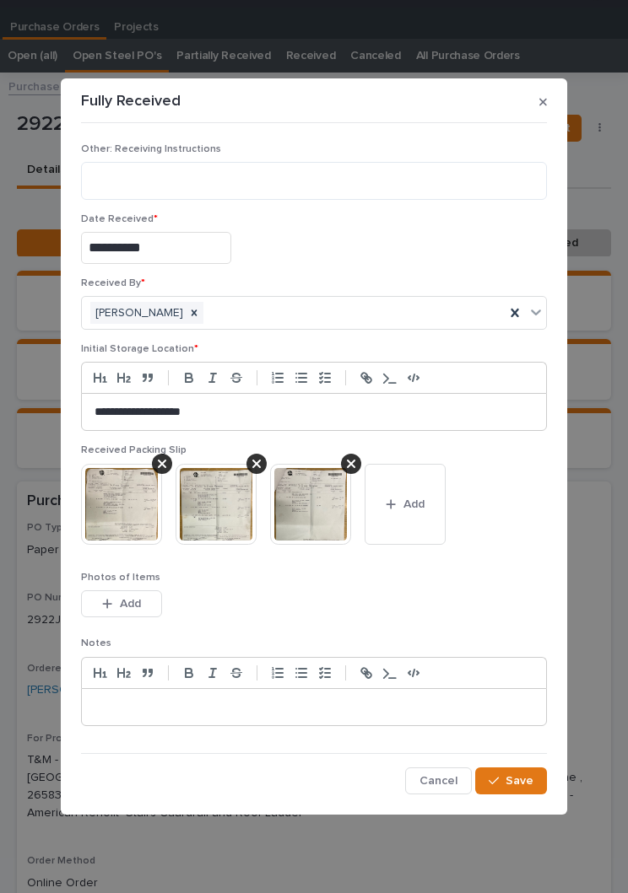
click at [517, 770] on button "Save" at bounding box center [511, 781] width 72 height 27
